Goal: Information Seeking & Learning: Learn about a topic

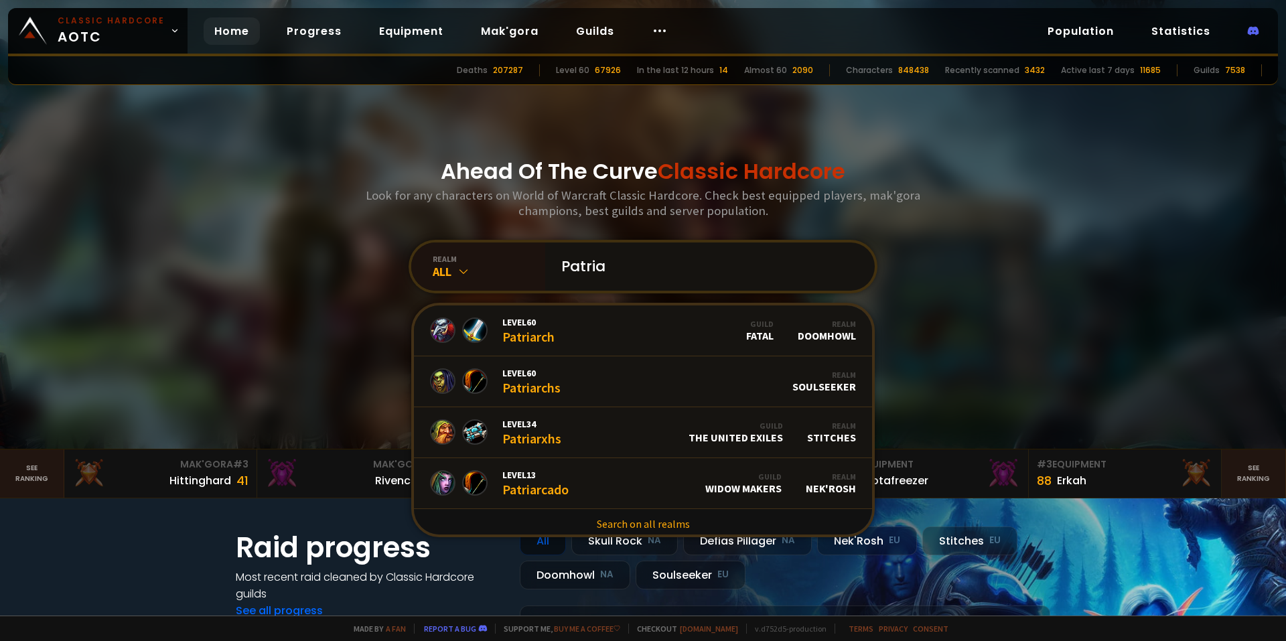
click at [620, 274] on input "Patria" at bounding box center [705, 266] width 305 height 48
type input "Patriarch"
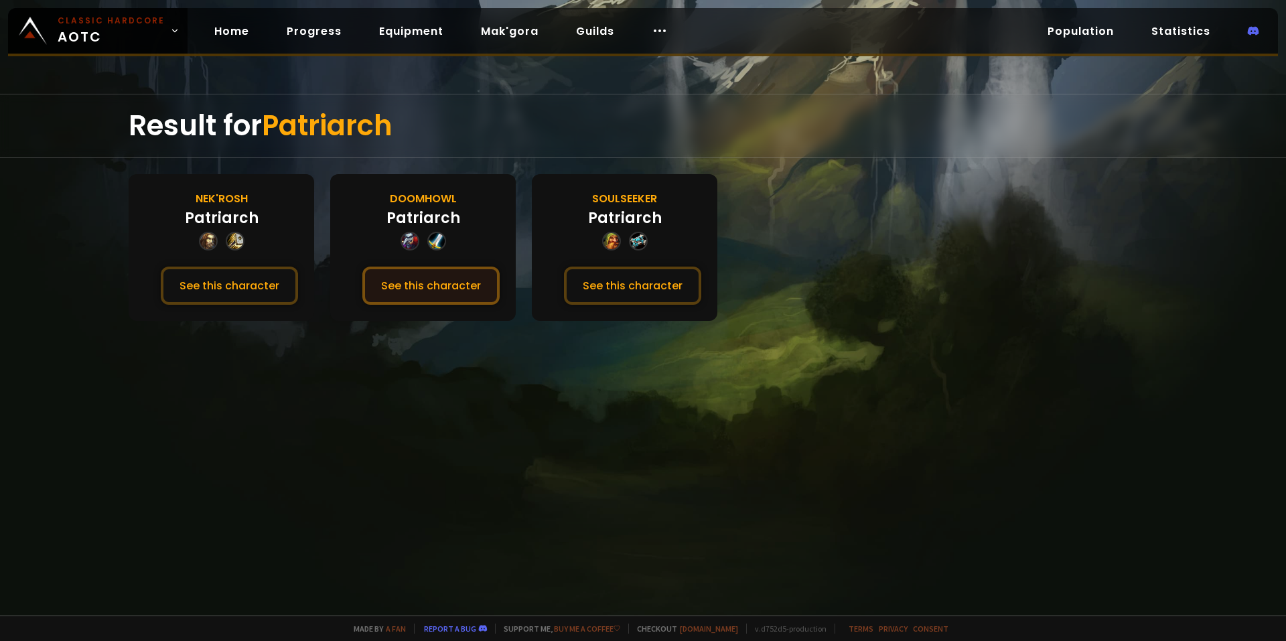
click at [471, 287] on button "See this character" at bounding box center [430, 285] width 137 height 38
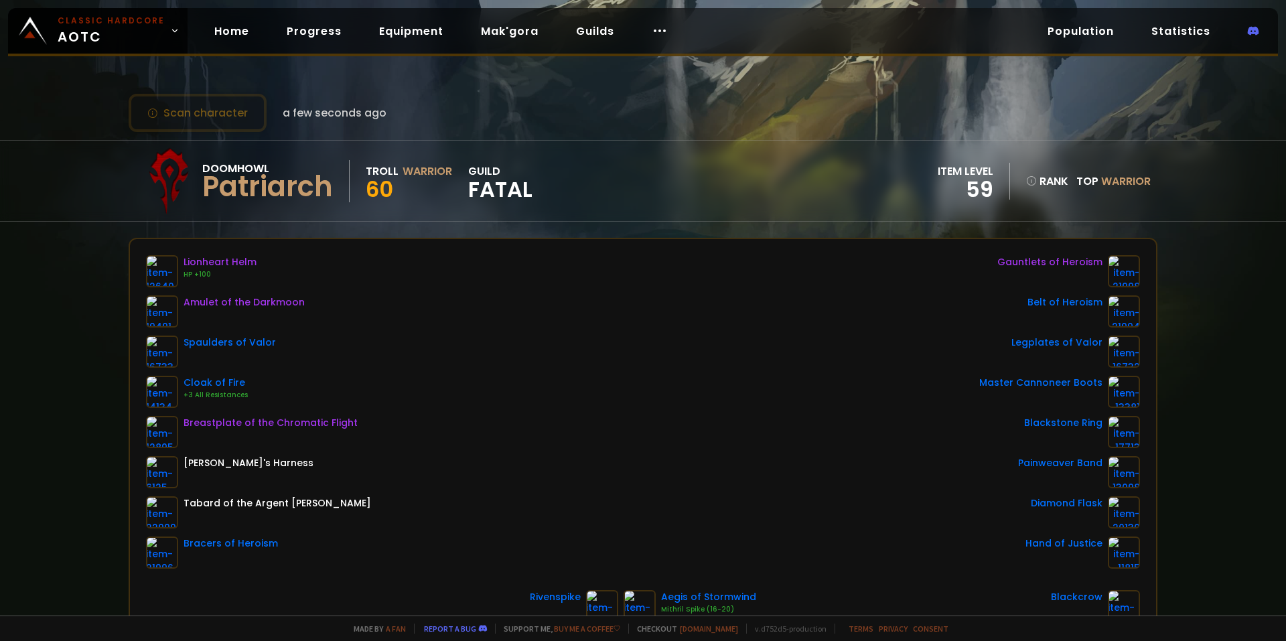
scroll to position [67, 0]
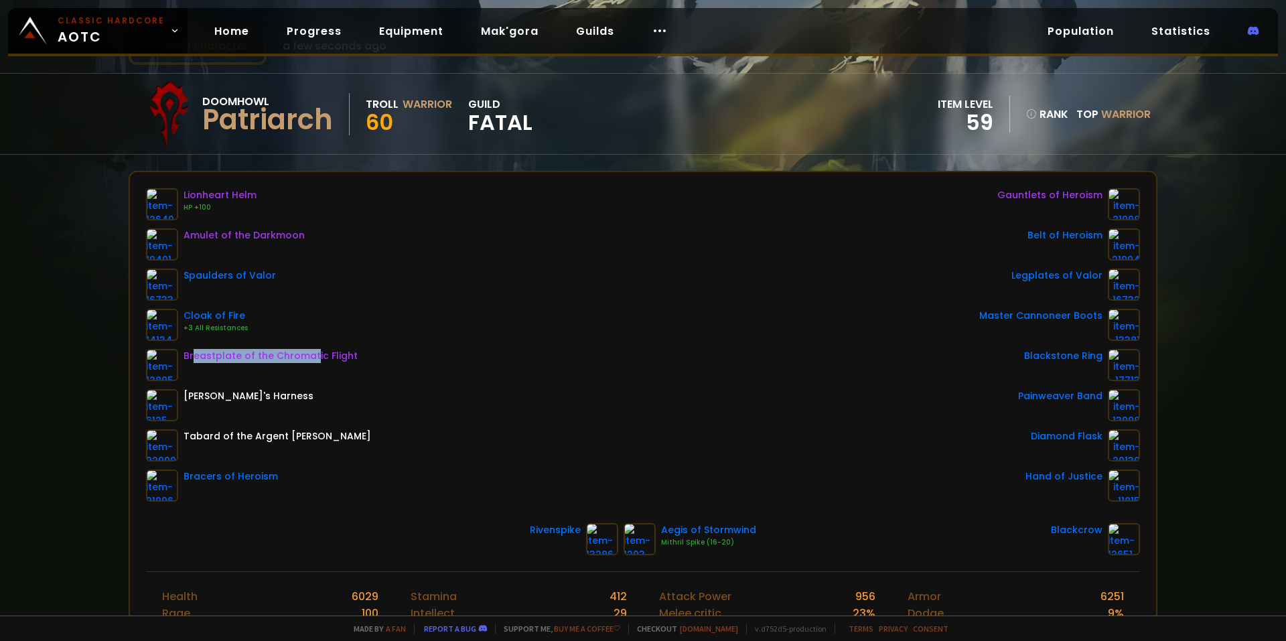
drag, startPoint x: 193, startPoint y: 358, endPoint x: 310, endPoint y: 359, distance: 117.2
click at [310, 359] on div "Breastplate of the Chromatic Flight" at bounding box center [270, 356] width 174 height 14
click at [291, 238] on div "Amulet of the Darkmoon" at bounding box center [243, 235] width 121 height 14
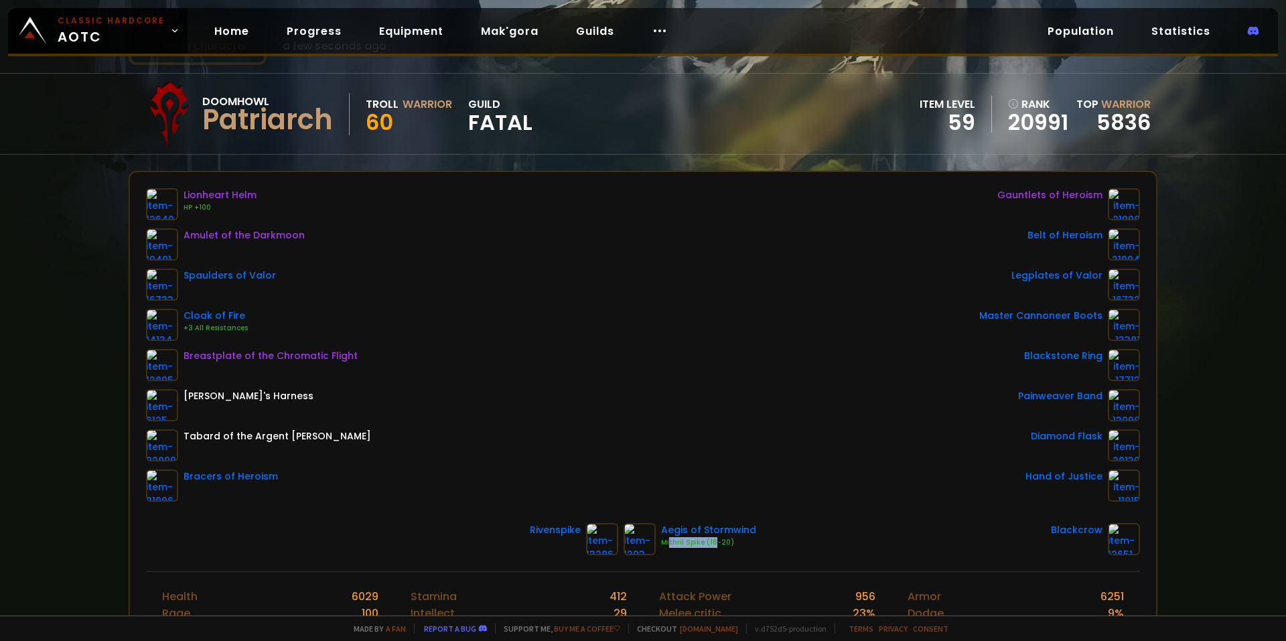
drag, startPoint x: 666, startPoint y: 542, endPoint x: 707, endPoint y: 541, distance: 41.5
click at [707, 541] on div "Mithril Spike (16-20)" at bounding box center [708, 542] width 95 height 11
drag, startPoint x: 662, startPoint y: 524, endPoint x: 749, endPoint y: 528, distance: 87.8
click at [749, 528] on div "Rivenspike Aegis of Stormwind Mithril Spike (16-20) Blackcrow" at bounding box center [643, 539] width 994 height 32
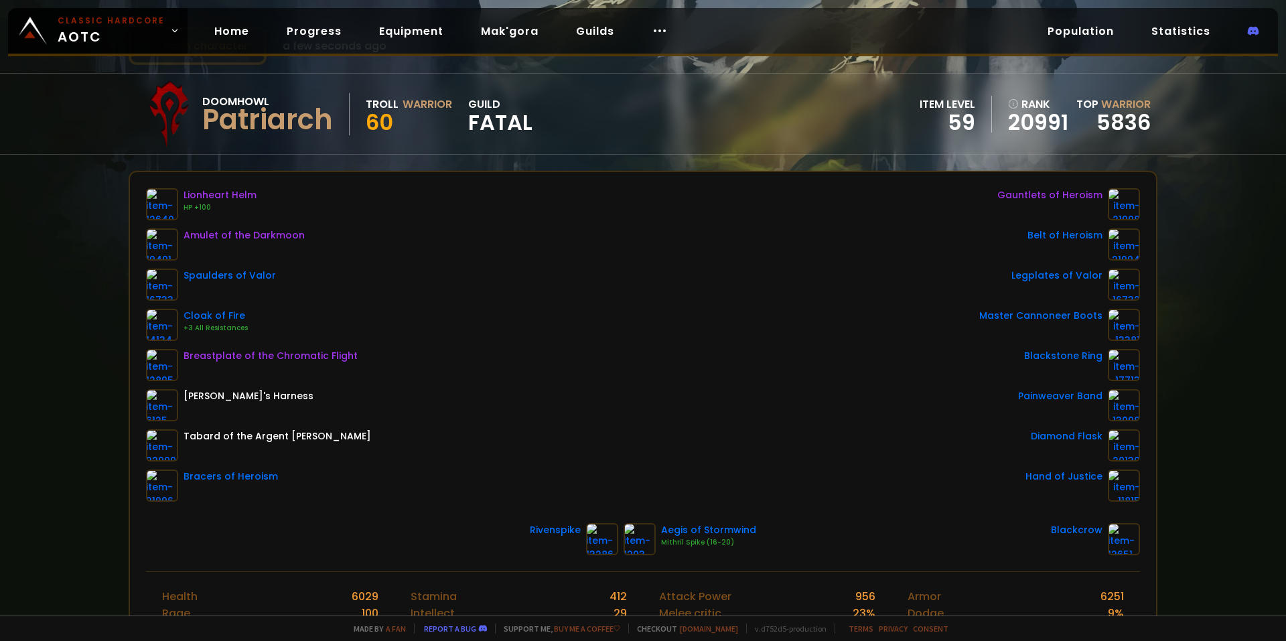
click at [733, 429] on div "Lionheart Helm HP +100 Amulet of the Darkmoon Spaulders of Valor Cloak of Fire …" at bounding box center [643, 344] width 994 height 313
drag, startPoint x: 181, startPoint y: 208, endPoint x: 199, endPoint y: 210, distance: 18.2
click at [199, 210] on div "Lionheart Helm HP +100" at bounding box center [258, 204] width 225 height 32
click at [199, 210] on div "HP +100" at bounding box center [219, 207] width 73 height 11
drag, startPoint x: 252, startPoint y: 200, endPoint x: 183, endPoint y: 190, distance: 69.7
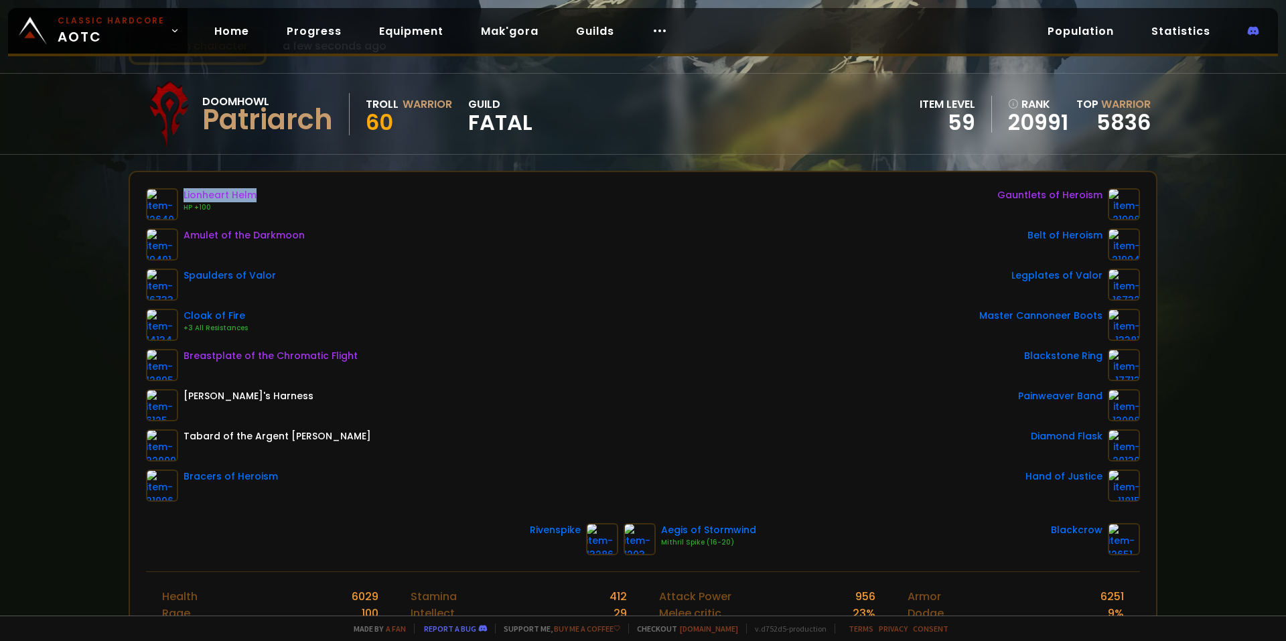
click at [183, 190] on div "Lionheart Helm" at bounding box center [219, 195] width 73 height 14
drag, startPoint x: 213, startPoint y: 212, endPoint x: 171, endPoint y: 209, distance: 42.3
click at [171, 209] on div "Lionheart Helm HP +100" at bounding box center [258, 204] width 225 height 32
click at [216, 212] on div "HP +100" at bounding box center [219, 207] width 73 height 11
